Goal: Task Accomplishment & Management: Use online tool/utility

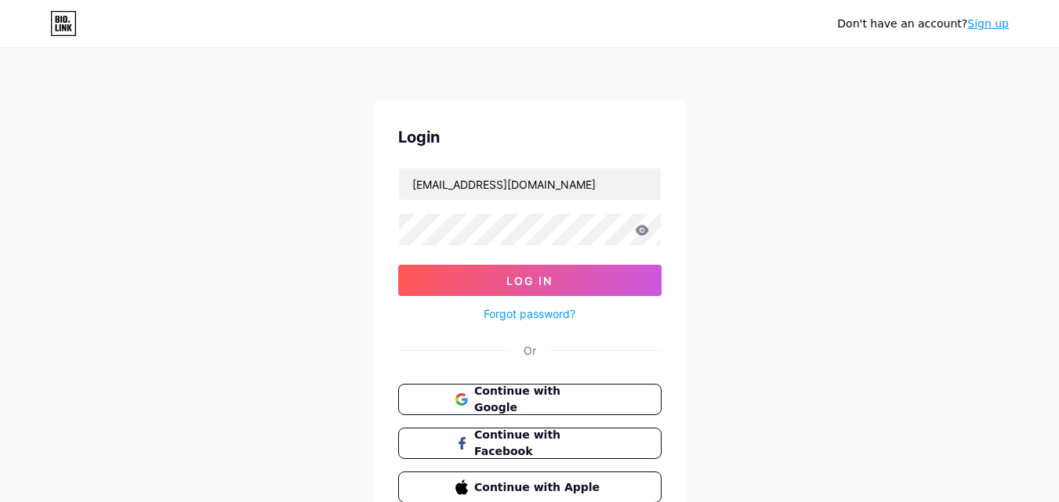
click at [638, 234] on icon at bounding box center [641, 230] width 13 height 10
click at [642, 235] on icon at bounding box center [641, 230] width 13 height 10
click at [610, 270] on button "Log In" at bounding box center [529, 280] width 263 height 31
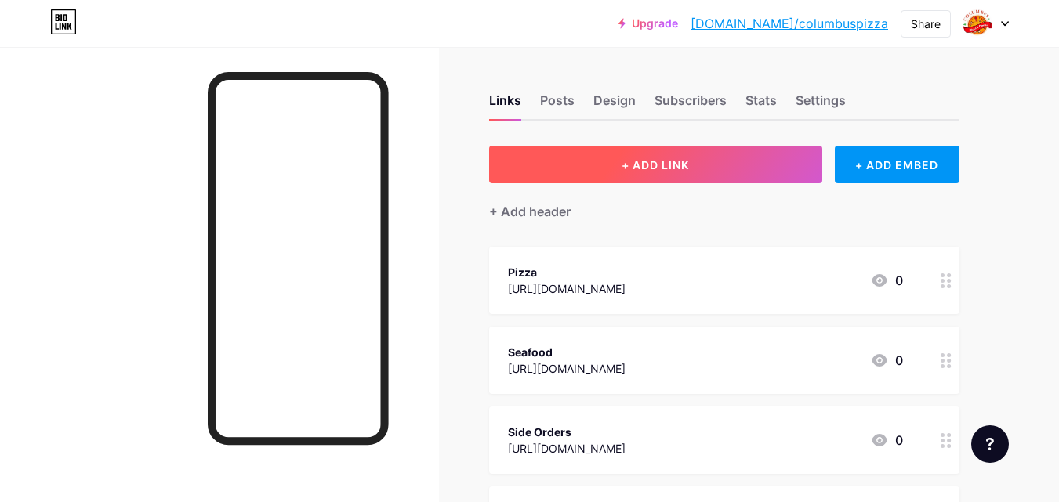
click at [760, 153] on button "+ ADD LINK" at bounding box center [655, 165] width 333 height 38
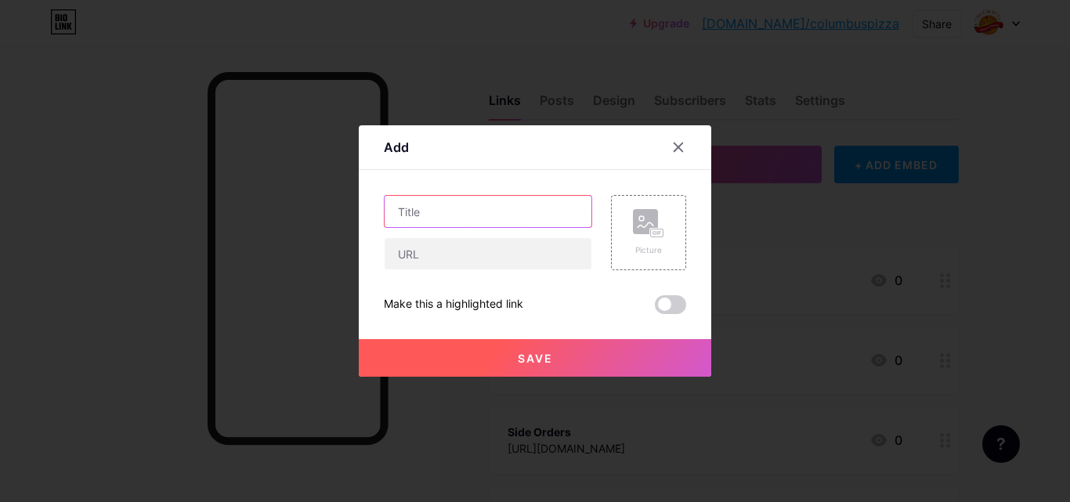
click at [483, 201] on input "text" at bounding box center [488, 211] width 207 height 31
paste input "Columbus Pizza & Donair in [GEOGRAPHIC_DATA]"
type input "Columbus Pizza & Donair in [GEOGRAPHIC_DATA]"
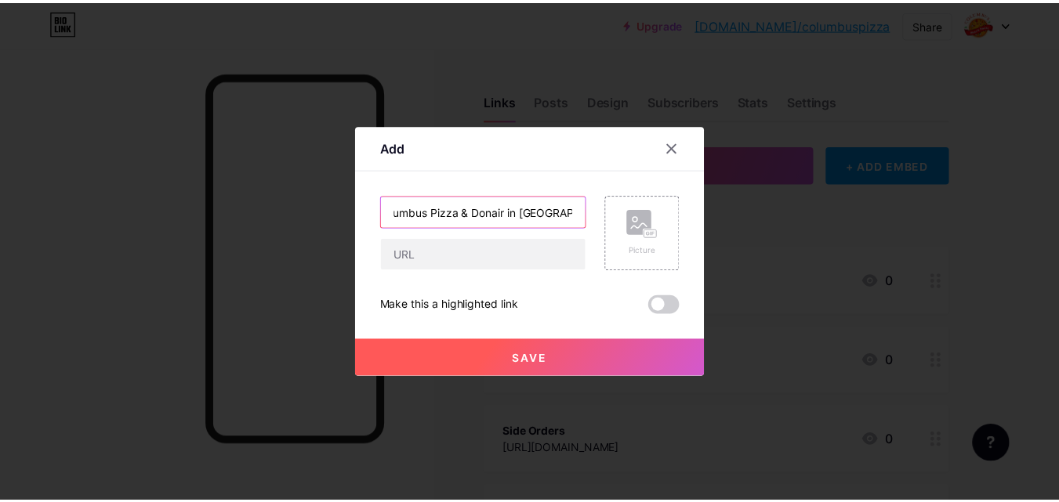
scroll to position [0, 0]
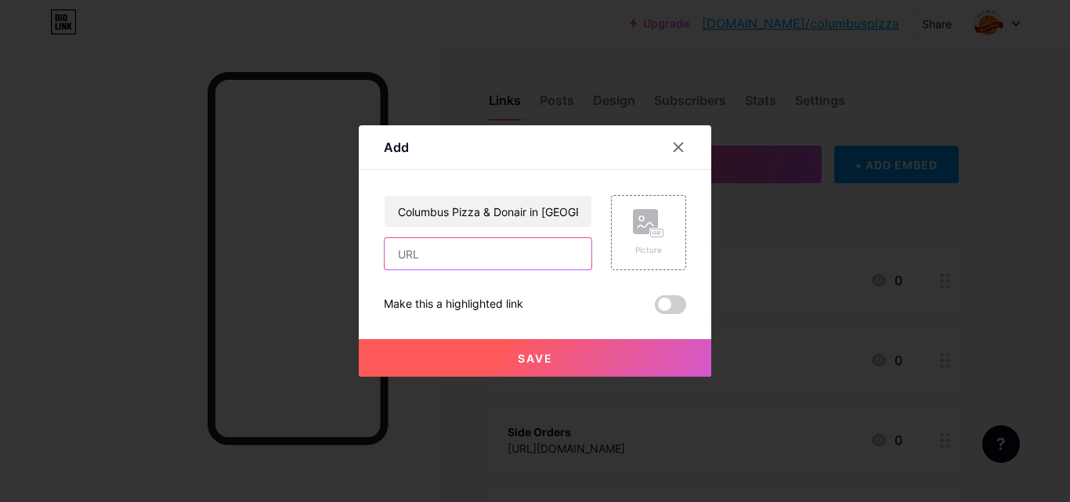
paste input "[URL][DOMAIN_NAME]"
type input "[URL][DOMAIN_NAME]"
click at [656, 239] on div "Picture" at bounding box center [648, 232] width 31 height 47
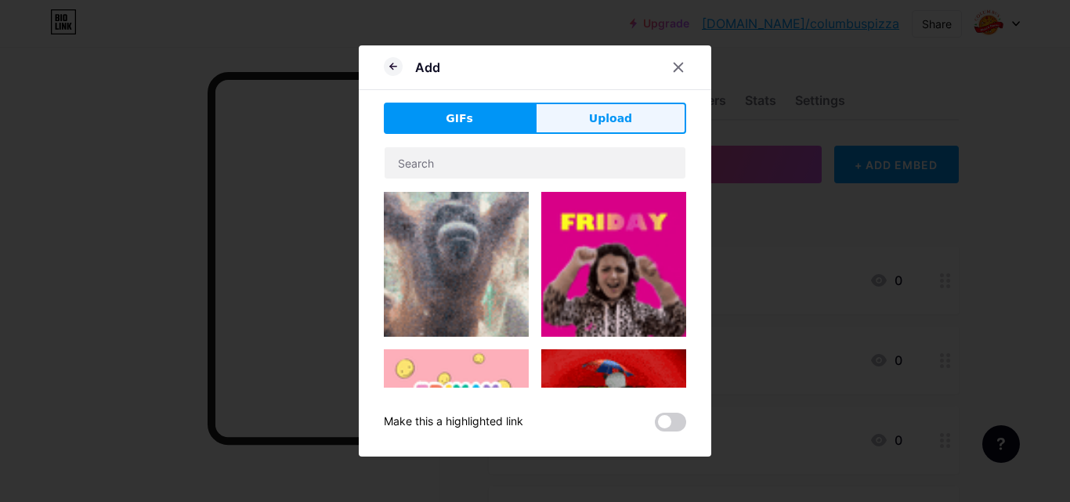
click at [607, 115] on span "Upload" at bounding box center [610, 118] width 43 height 16
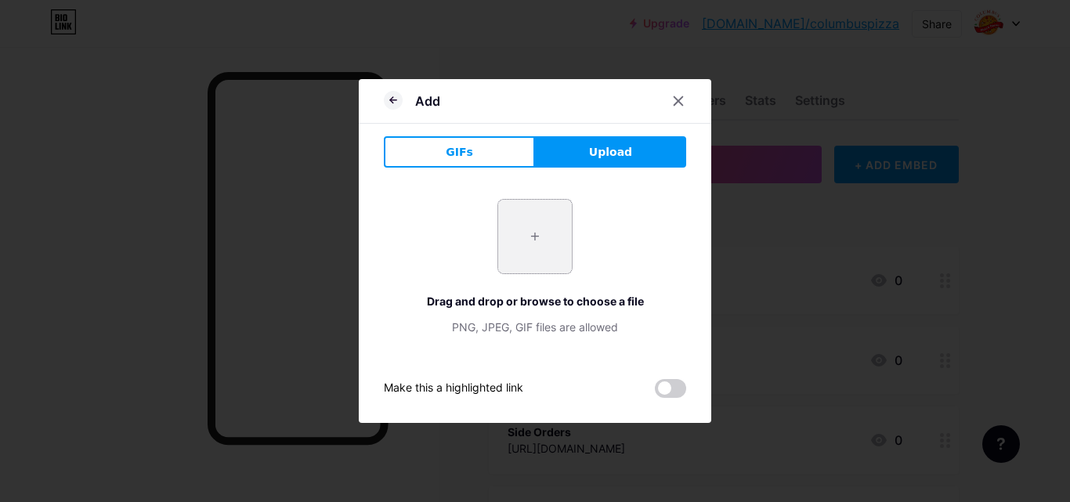
click at [538, 244] on input "file" at bounding box center [535, 237] width 74 height 74
type input "C:\fakepath\[PERSON_NAME].jpg"
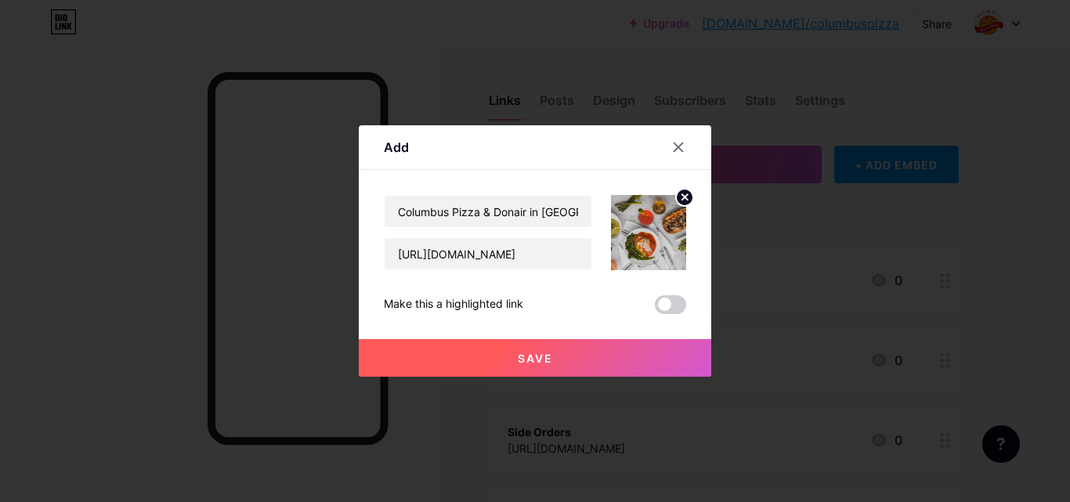
click at [583, 365] on button "Save" at bounding box center [535, 358] width 353 height 38
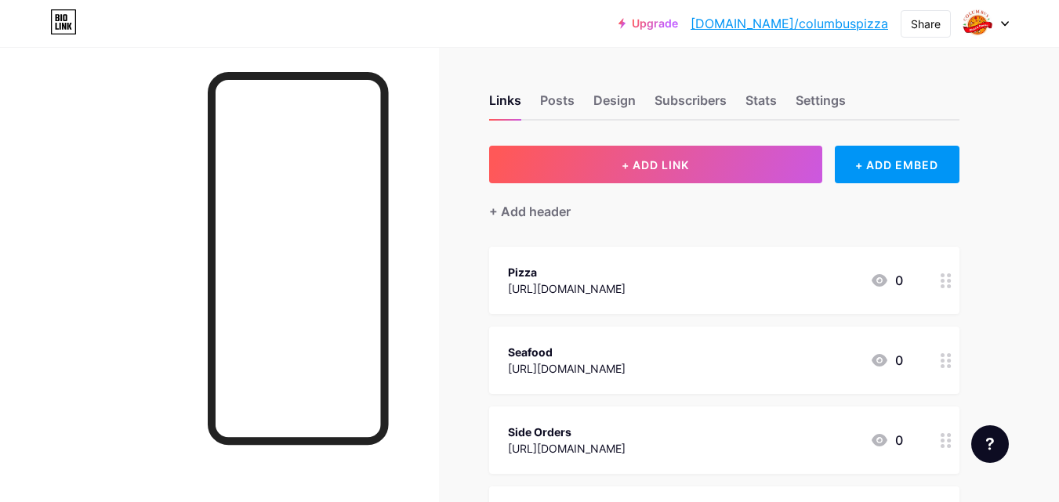
click at [830, 19] on link "[DOMAIN_NAME]/columbuspizza" at bounding box center [788, 23] width 197 height 19
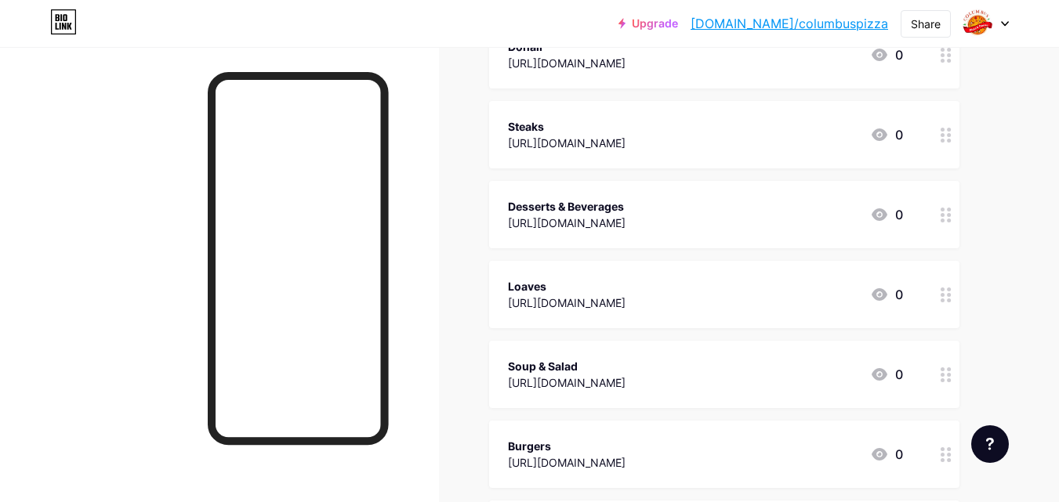
scroll to position [940, 0]
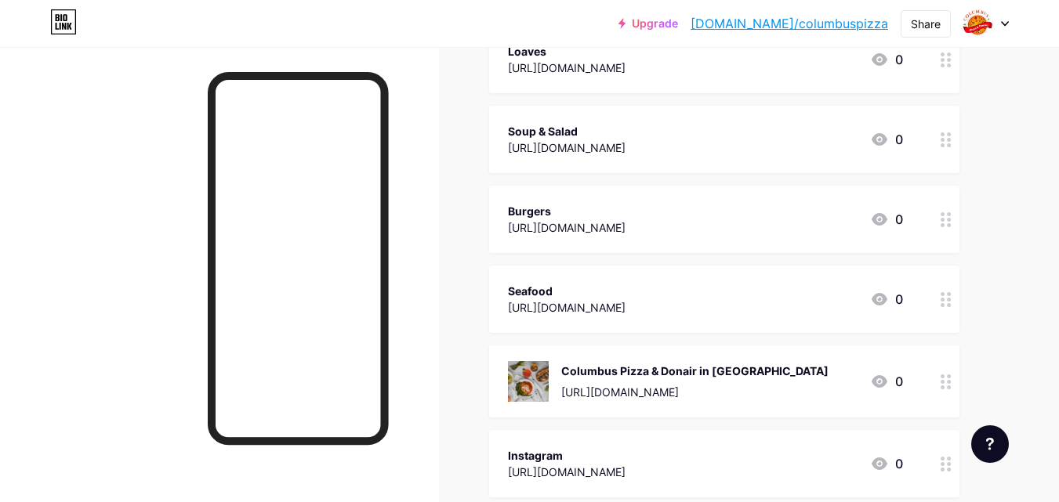
click at [943, 385] on circle at bounding box center [942, 387] width 4 height 4
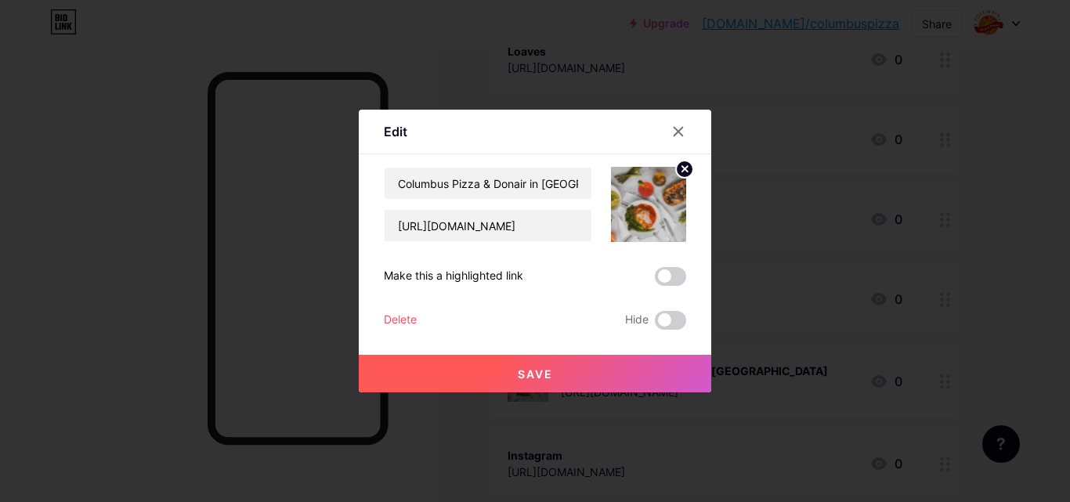
click at [951, 245] on div at bounding box center [535, 251] width 1070 height 502
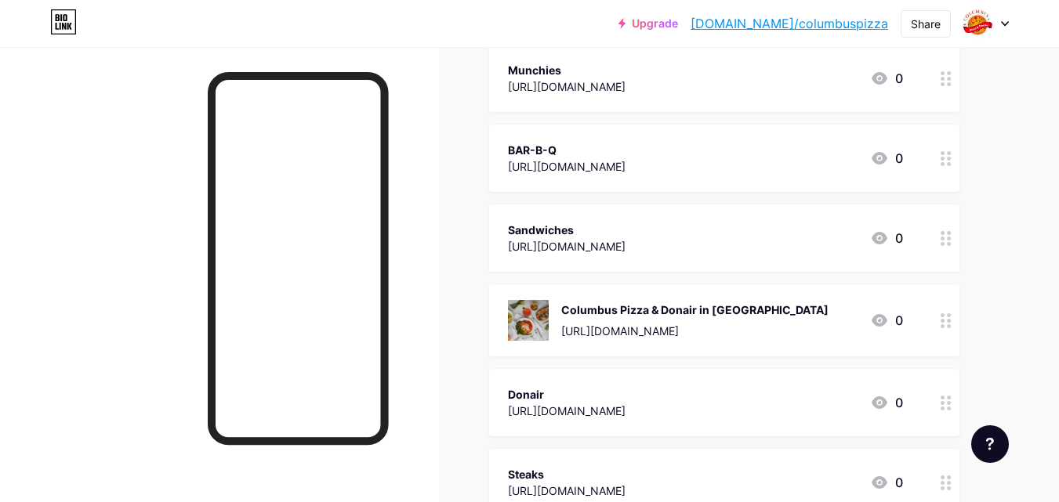
scroll to position [392, 0]
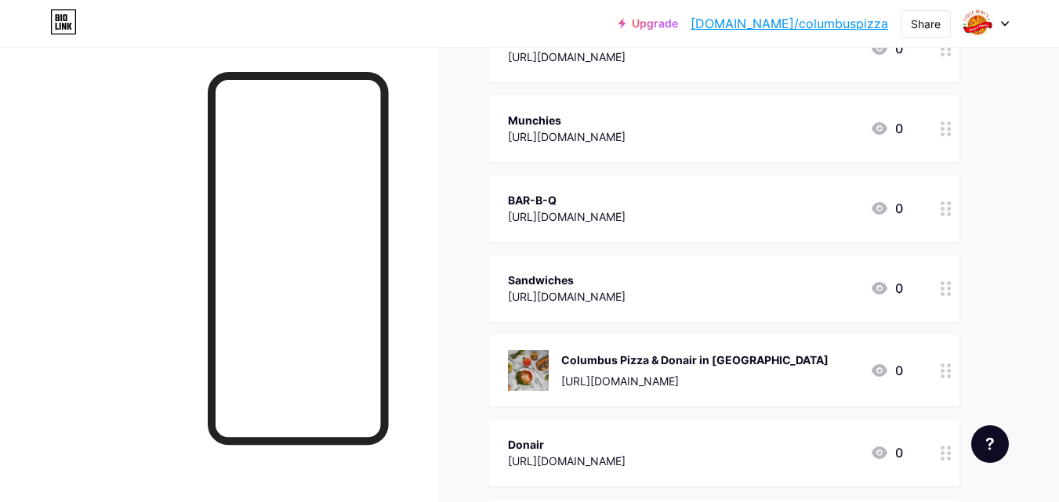
click at [960, 381] on div "Links Posts Design Subscribers Stats Settings + ADD LINK + ADD EMBED + Add head…" at bounding box center [512, 441] width 1025 height 1573
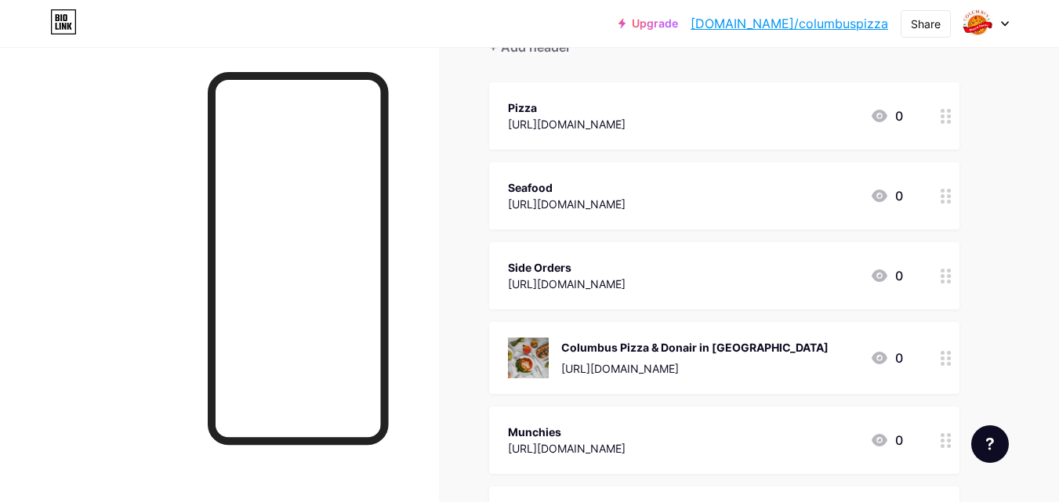
scroll to position [157, 0]
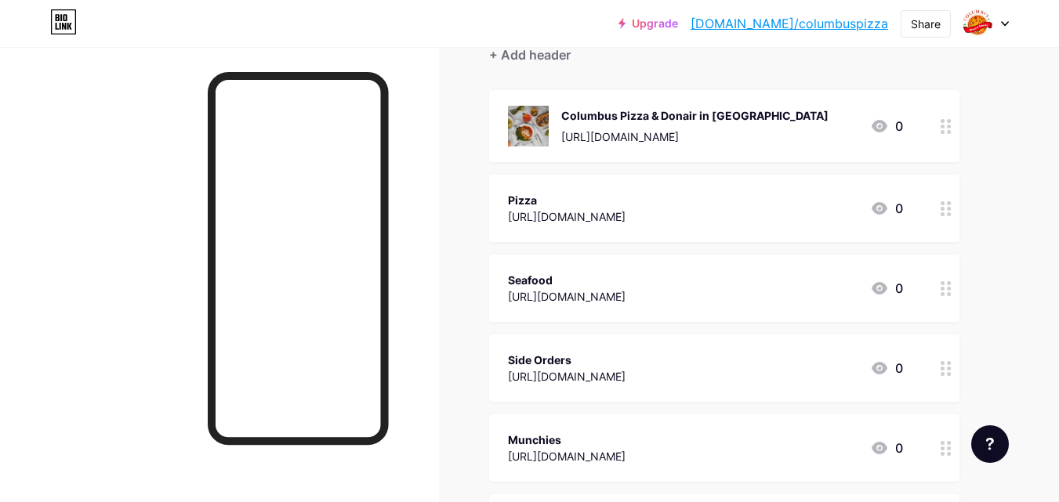
drag, startPoint x: 944, startPoint y: 365, endPoint x: 928, endPoint y: 203, distance: 163.0
